Goal: Check status: Check status

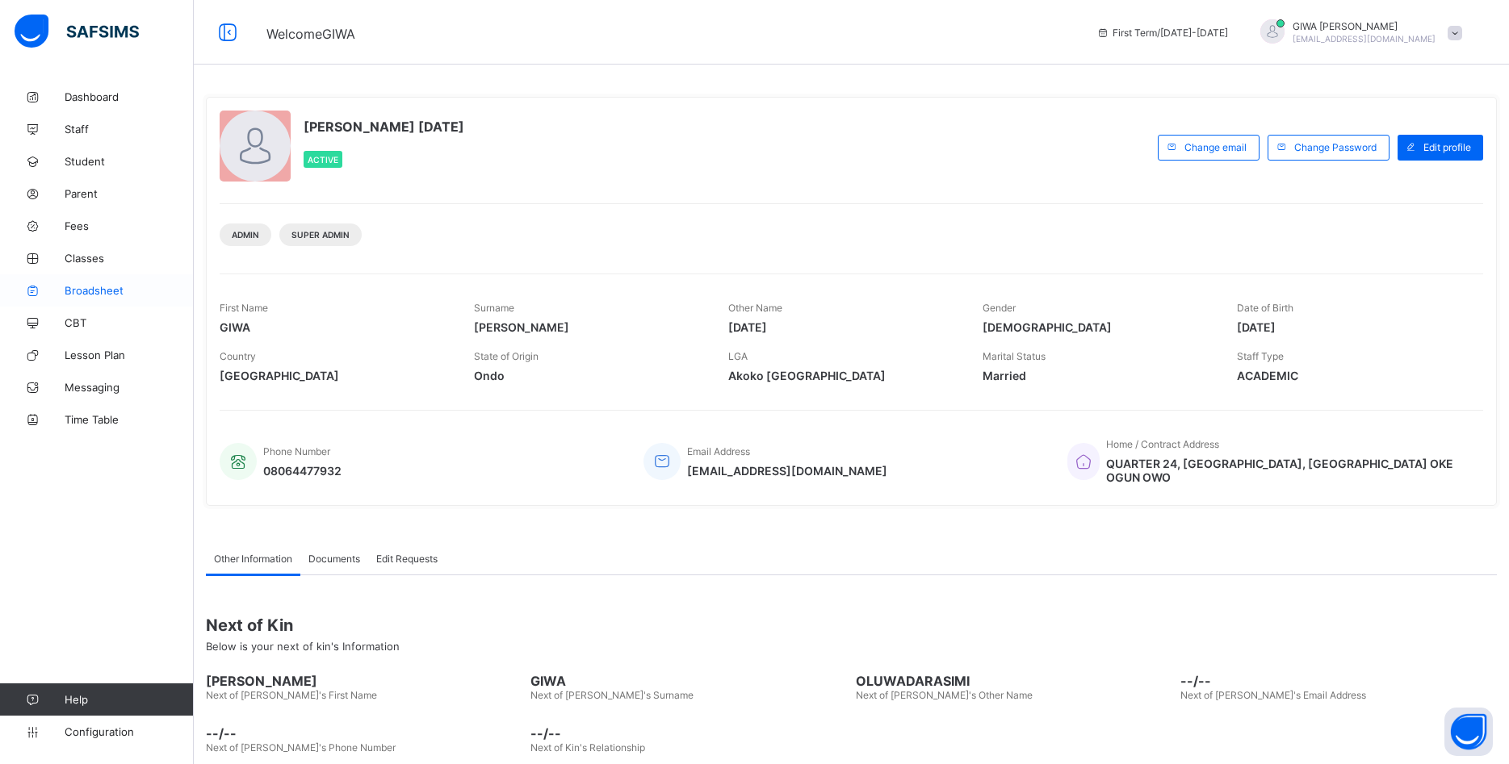
click at [99, 290] on span "Broadsheet" at bounding box center [129, 290] width 129 height 13
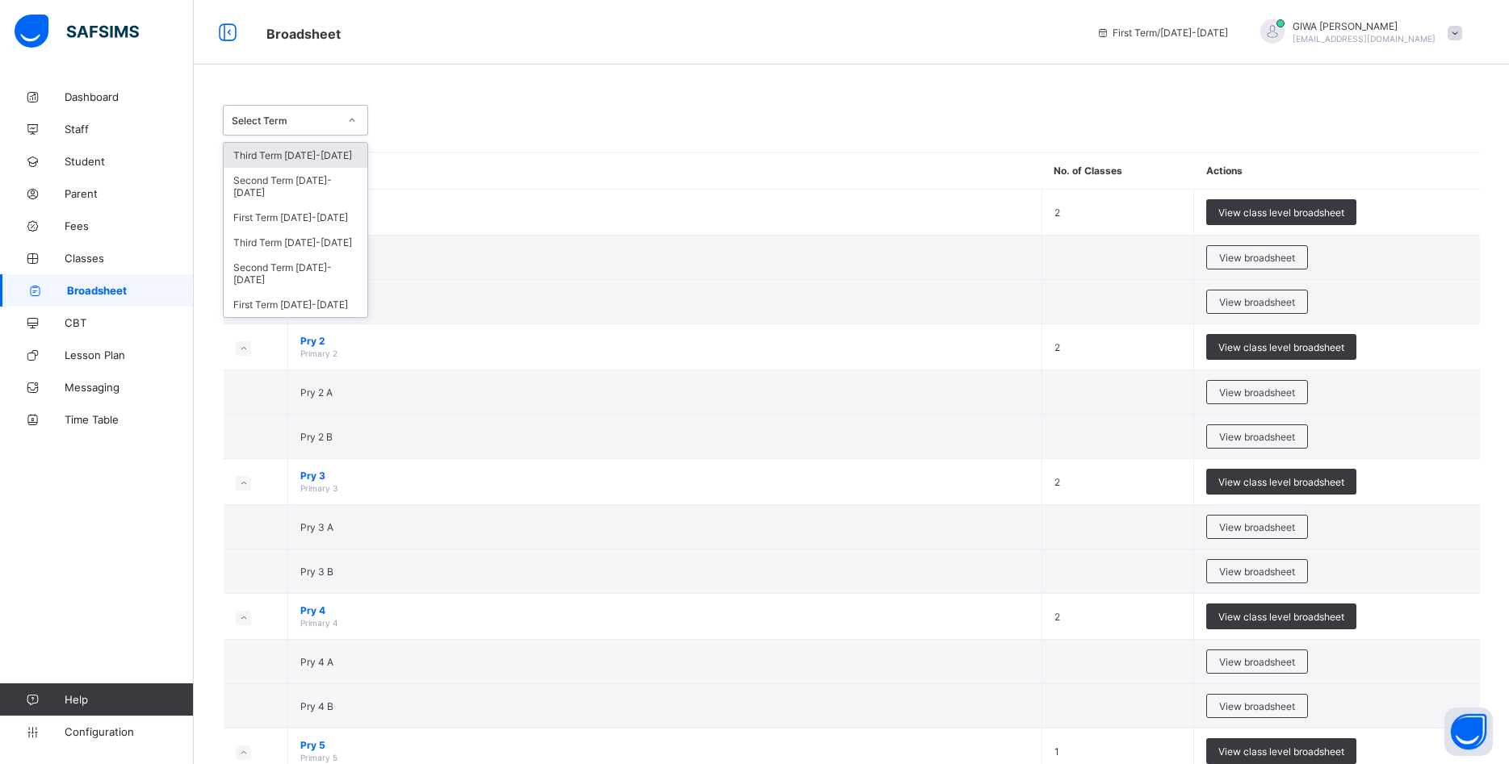
click at [349, 125] on icon at bounding box center [352, 120] width 10 height 16
click at [306, 231] on div "Third Term [DATE]-[DATE]" at bounding box center [296, 242] width 144 height 25
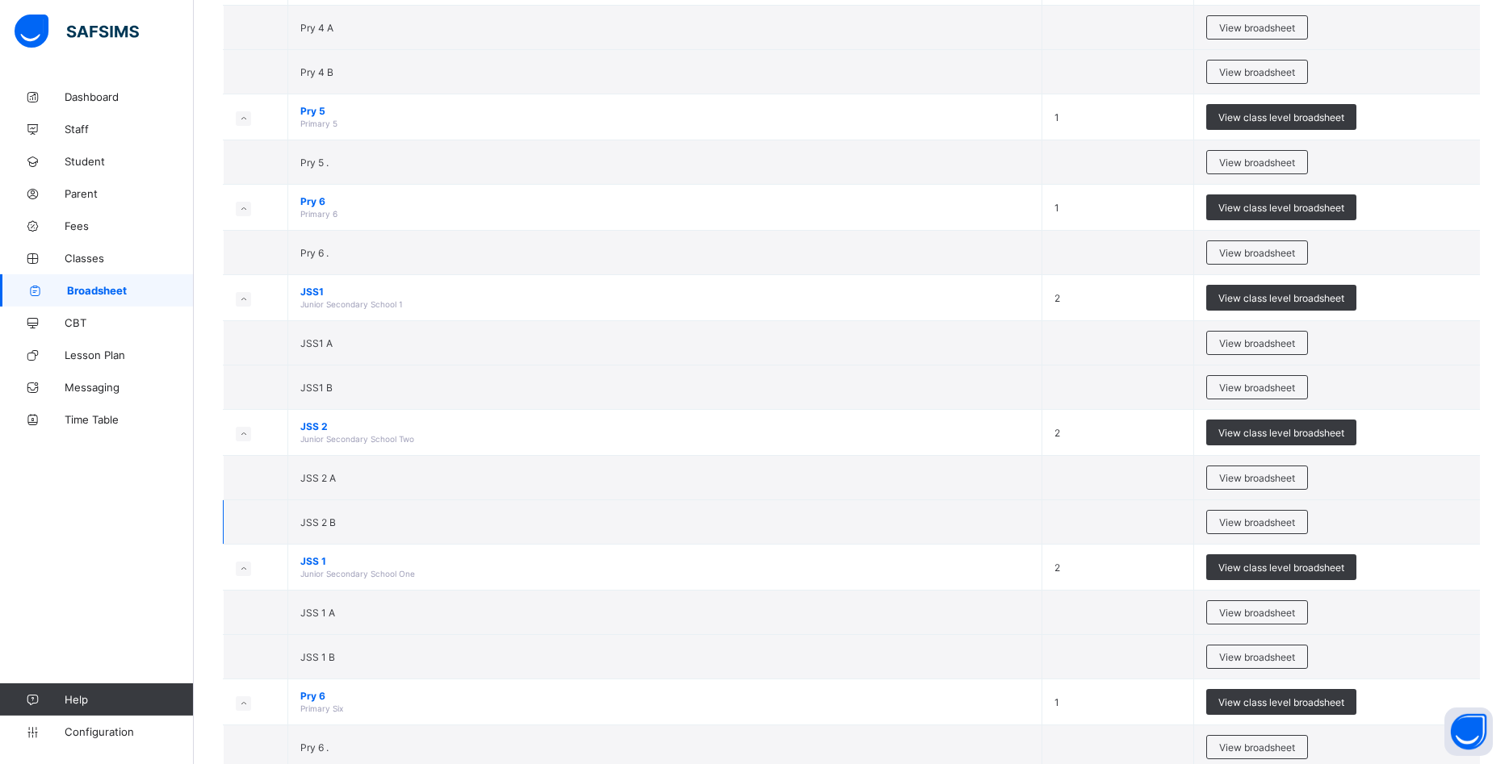
scroll to position [915, 0]
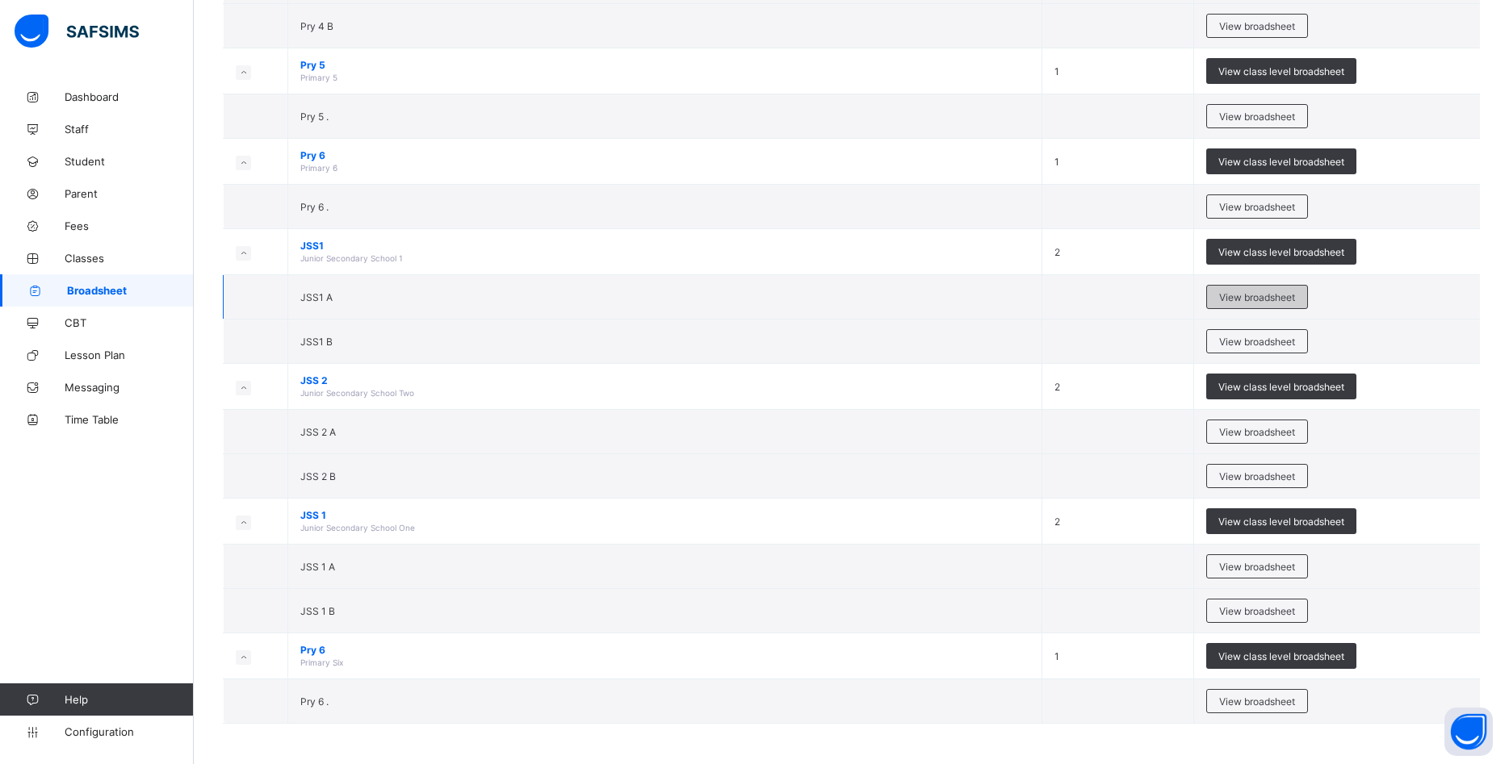
click at [1250, 295] on span "View broadsheet" at bounding box center [1257, 297] width 76 height 12
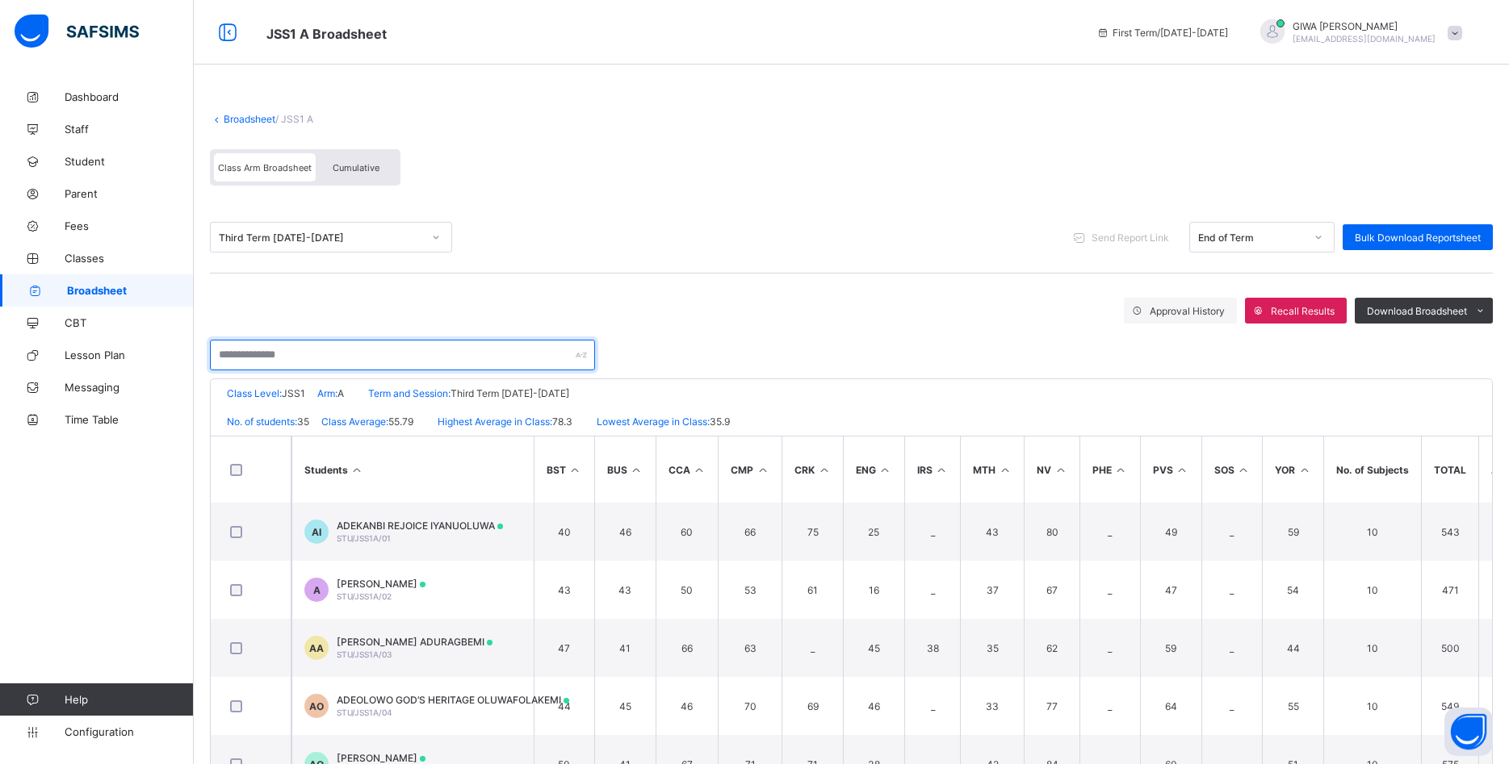
click at [316, 358] on input "text" at bounding box center [402, 355] width 385 height 31
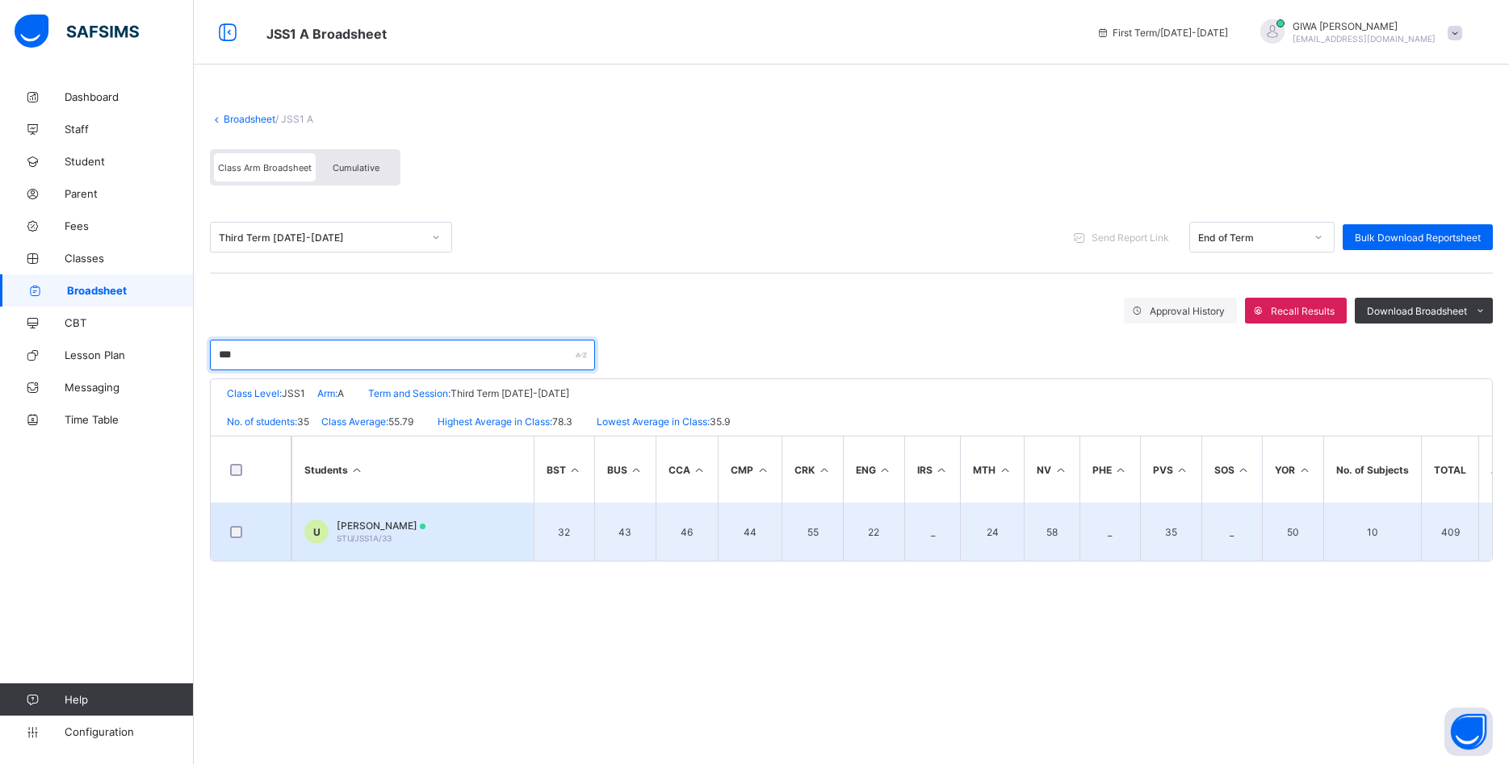
type input "***"
click at [447, 536] on td "U [PERSON_NAME] STU/JSS1A/33" at bounding box center [412, 532] width 242 height 58
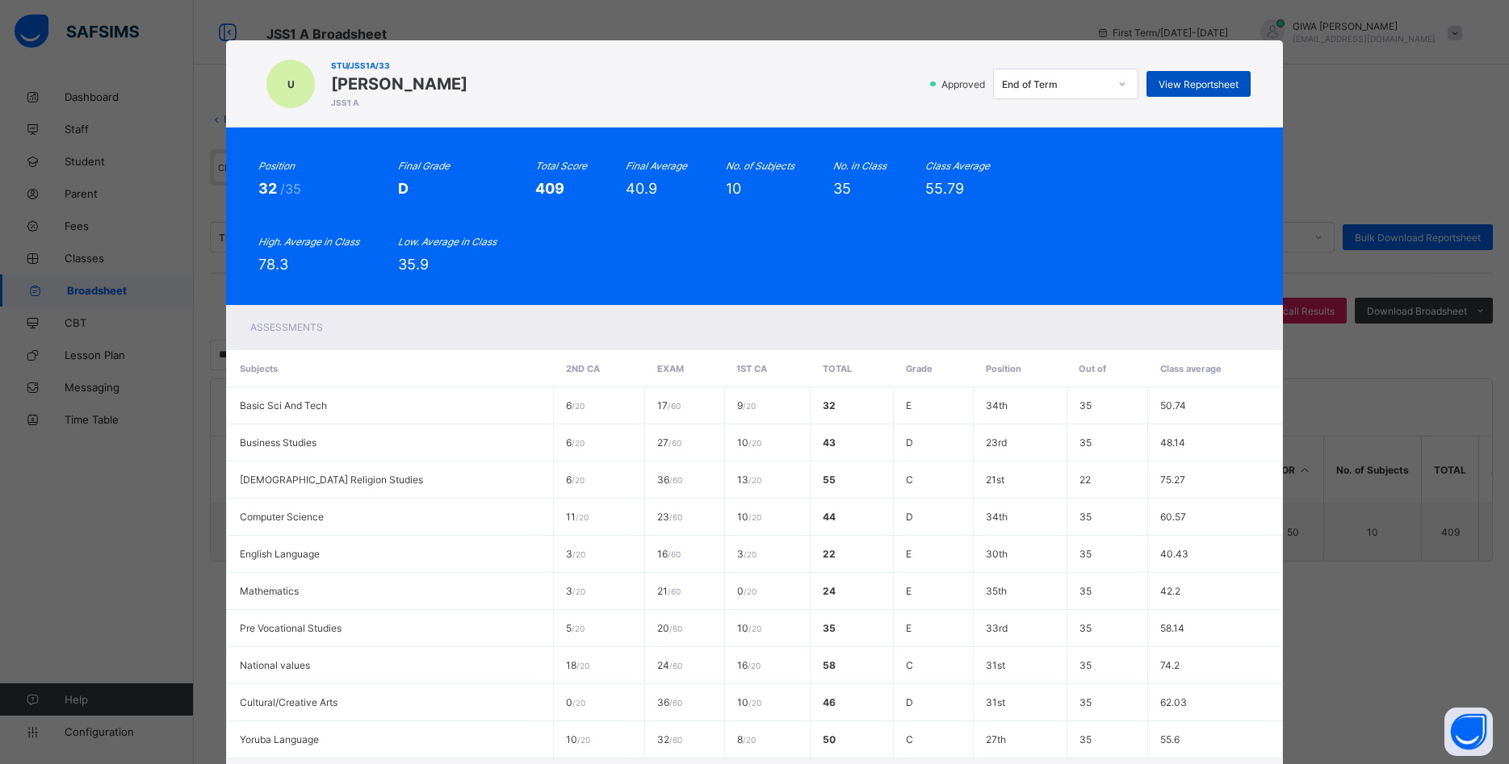
click at [1201, 81] on span "View Reportsheet" at bounding box center [1198, 84] width 80 height 12
